Goal: Task Accomplishment & Management: Manage account settings

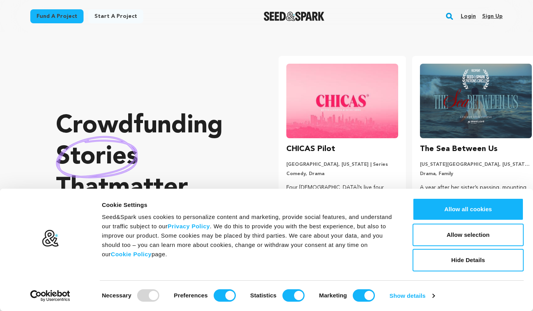
scroll to position [0, 140]
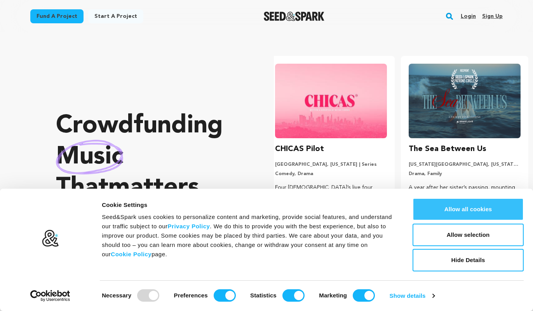
click at [474, 203] on button "Allow all cookies" at bounding box center [467, 209] width 111 height 23
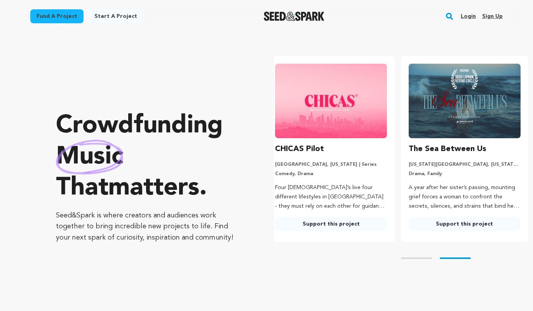
click at [470, 17] on link "Login" at bounding box center [467, 16] width 15 height 12
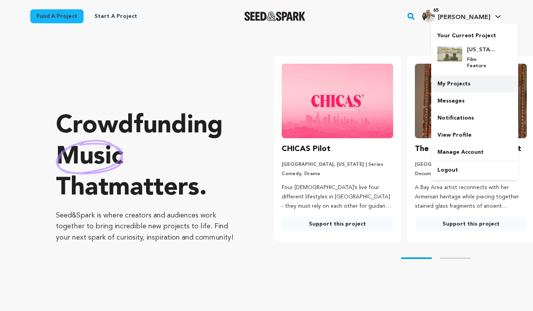
click at [460, 77] on link "My Projects" at bounding box center [474, 83] width 87 height 17
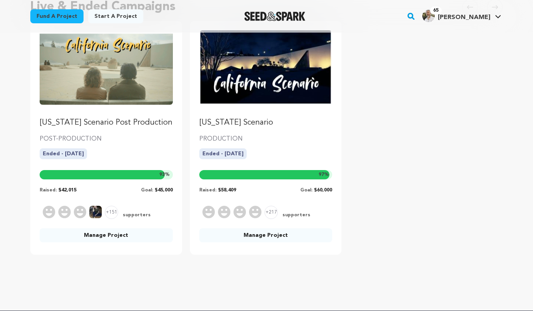
scroll to position [106, 0]
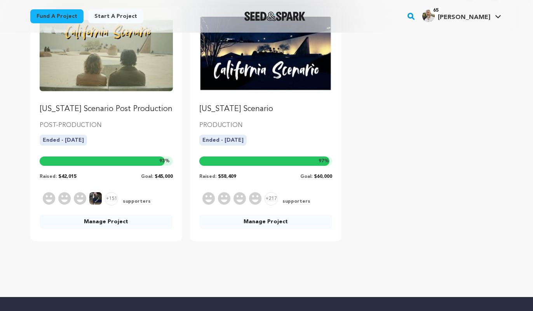
click at [232, 226] on link "Manage Project" at bounding box center [265, 222] width 133 height 14
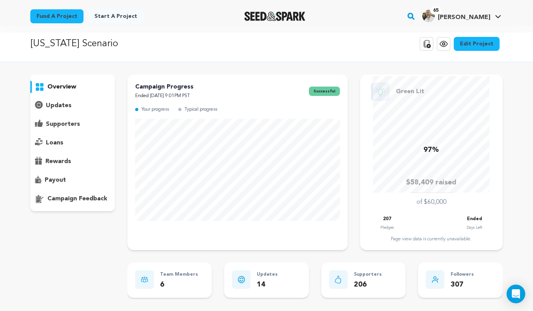
scroll to position [8, 0]
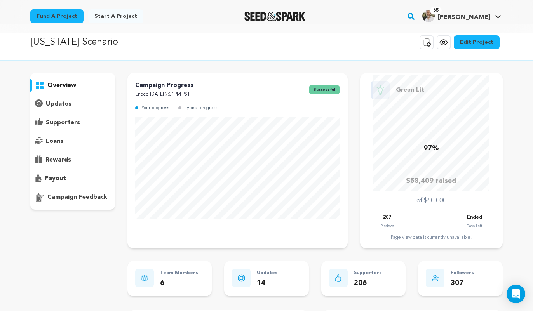
click at [69, 123] on p "supporters" at bounding box center [63, 122] width 34 height 9
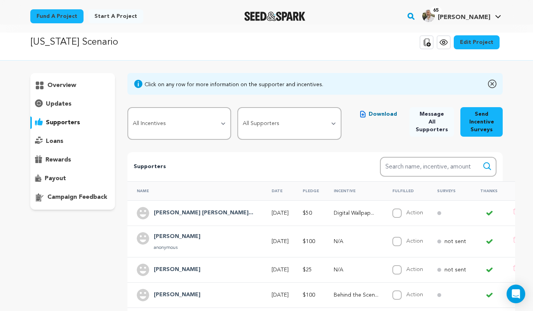
click at [374, 115] on span "Download" at bounding box center [382, 114] width 28 height 8
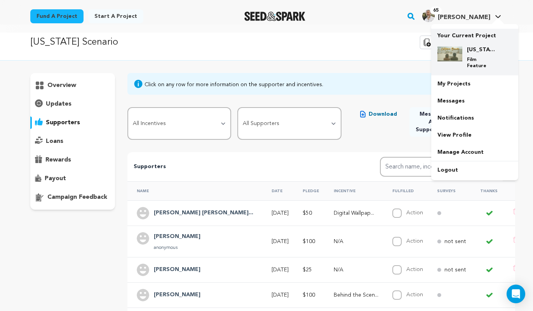
click at [479, 56] on div "California Scenario Post Production Film Feature" at bounding box center [480, 57] width 37 height 23
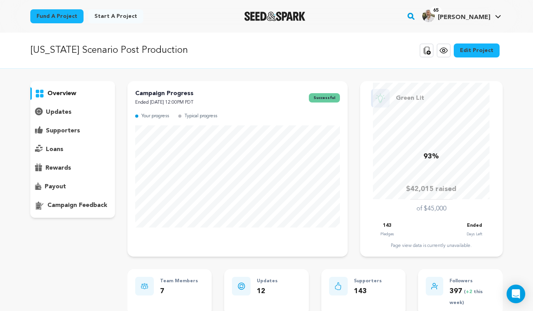
click at [70, 130] on p "supporters" at bounding box center [63, 130] width 34 height 9
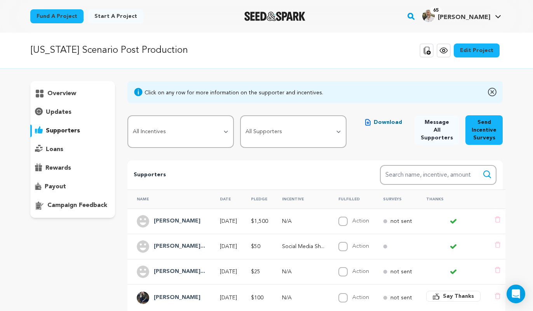
click at [370, 124] on icon "button" at bounding box center [367, 122] width 5 height 7
click at [62, 170] on p "rewards" at bounding box center [58, 167] width 26 height 9
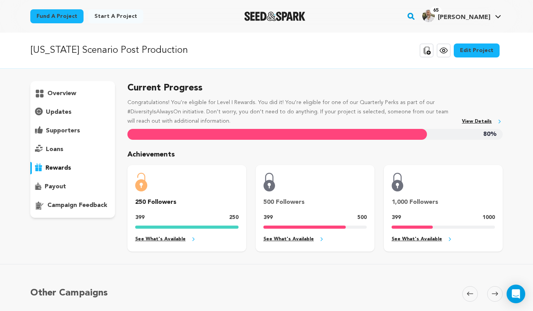
click at [76, 96] on div "overview" at bounding box center [72, 93] width 85 height 12
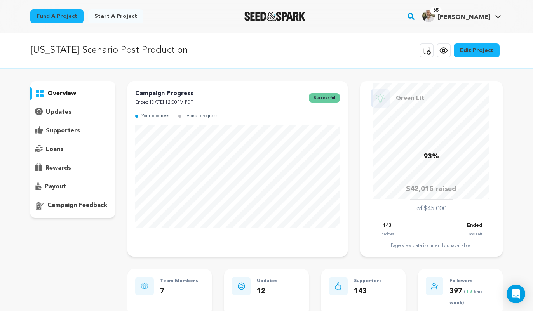
click at [76, 167] on div "rewards" at bounding box center [72, 168] width 85 height 12
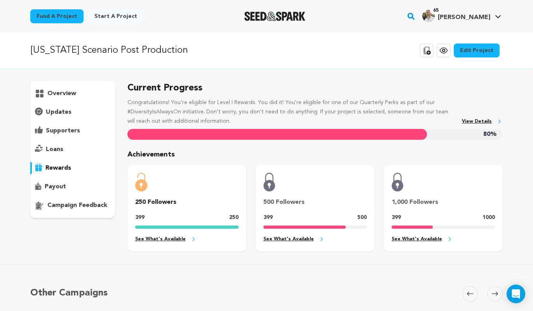
click at [71, 96] on p "overview" at bounding box center [61, 93] width 29 height 9
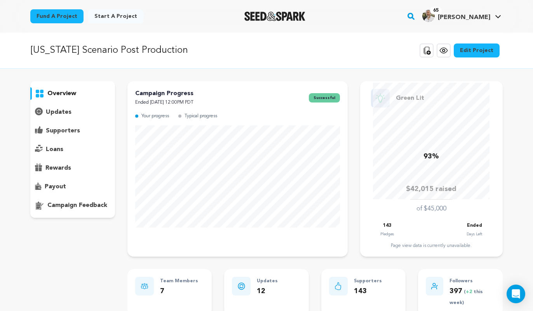
click at [69, 93] on p "overview" at bounding box center [61, 93] width 29 height 9
click at [85, 133] on div "supporters" at bounding box center [72, 131] width 85 height 12
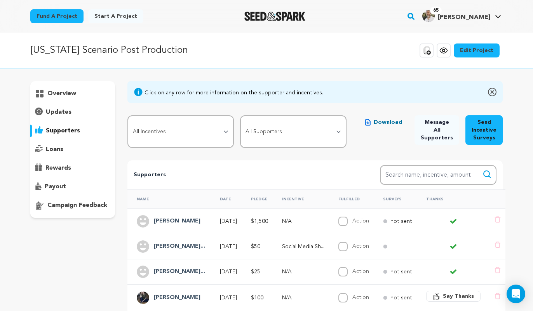
click at [446, 50] on icon at bounding box center [443, 50] width 9 height 9
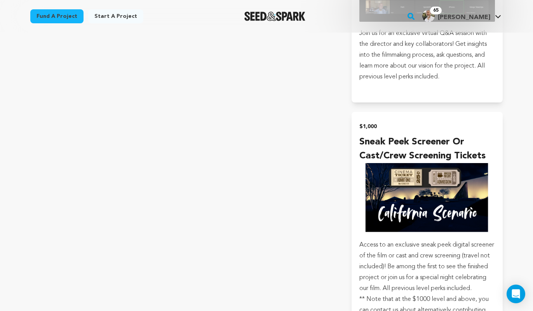
scroll to position [1892, 0]
